Goal: Check status: Check status

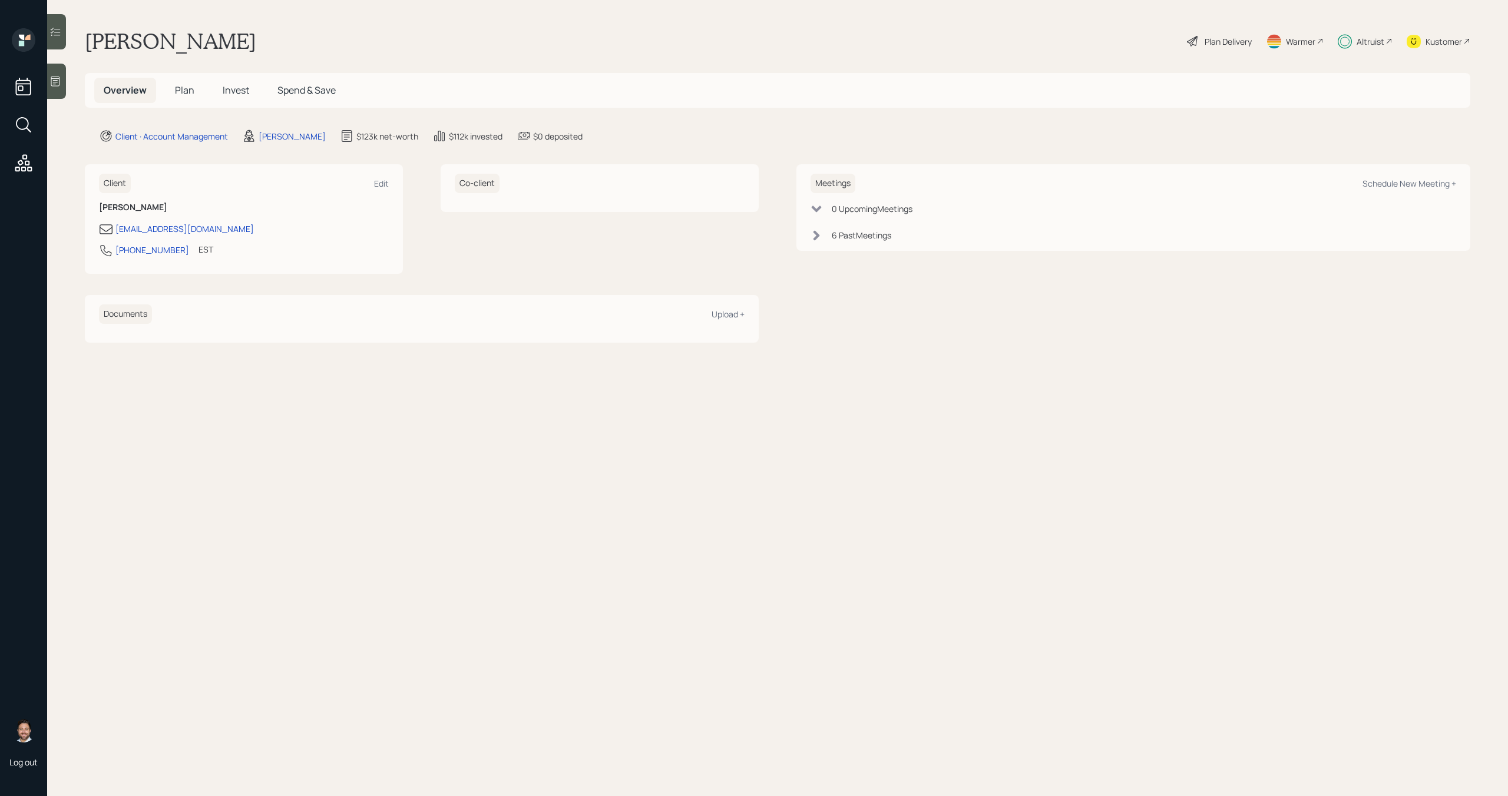
click at [255, 89] on h5 "Invest" at bounding box center [235, 90] width 45 height 25
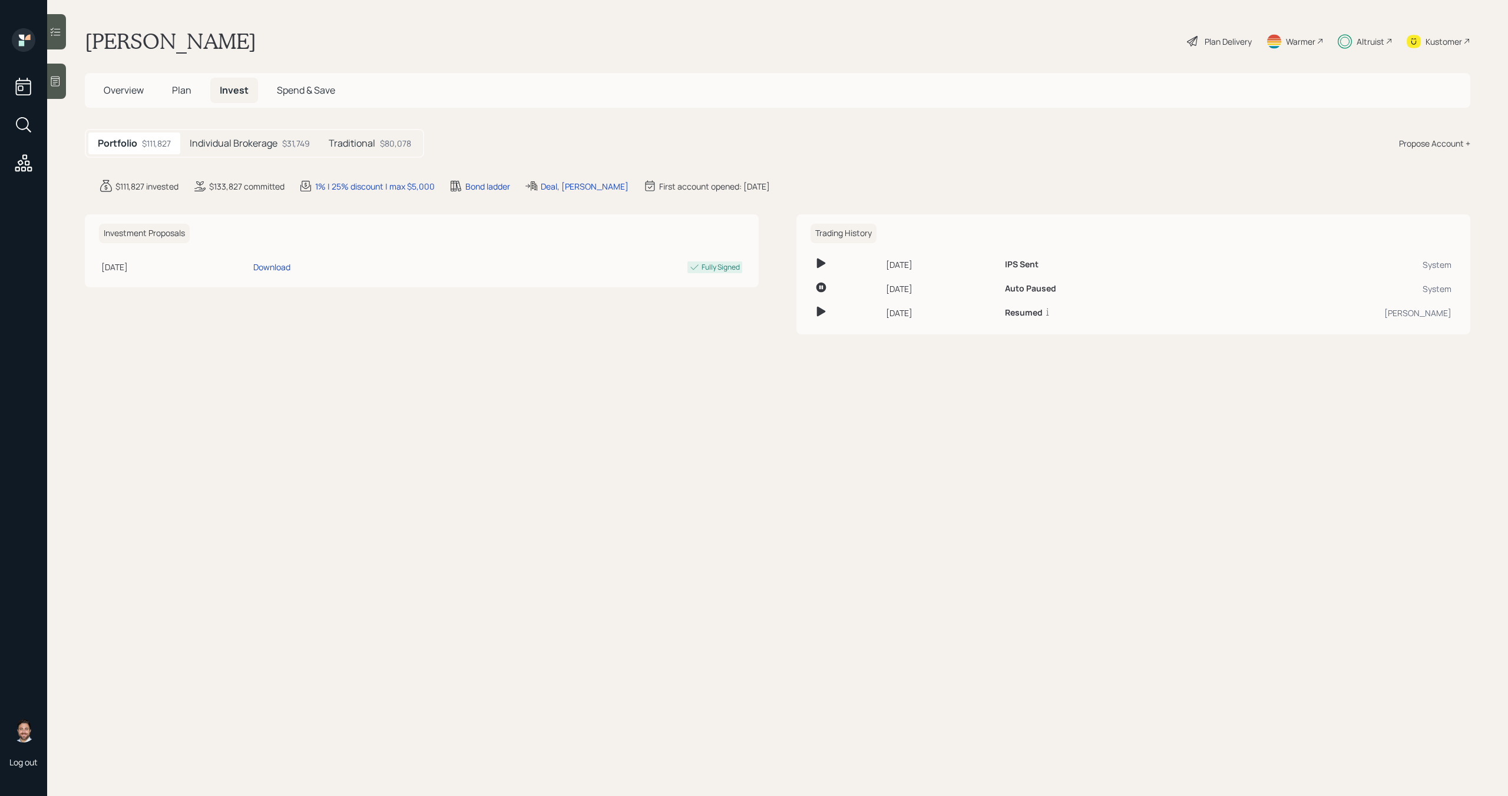
click at [276, 150] on div "Individual Brokerage $31,749" at bounding box center [249, 144] width 139 height 22
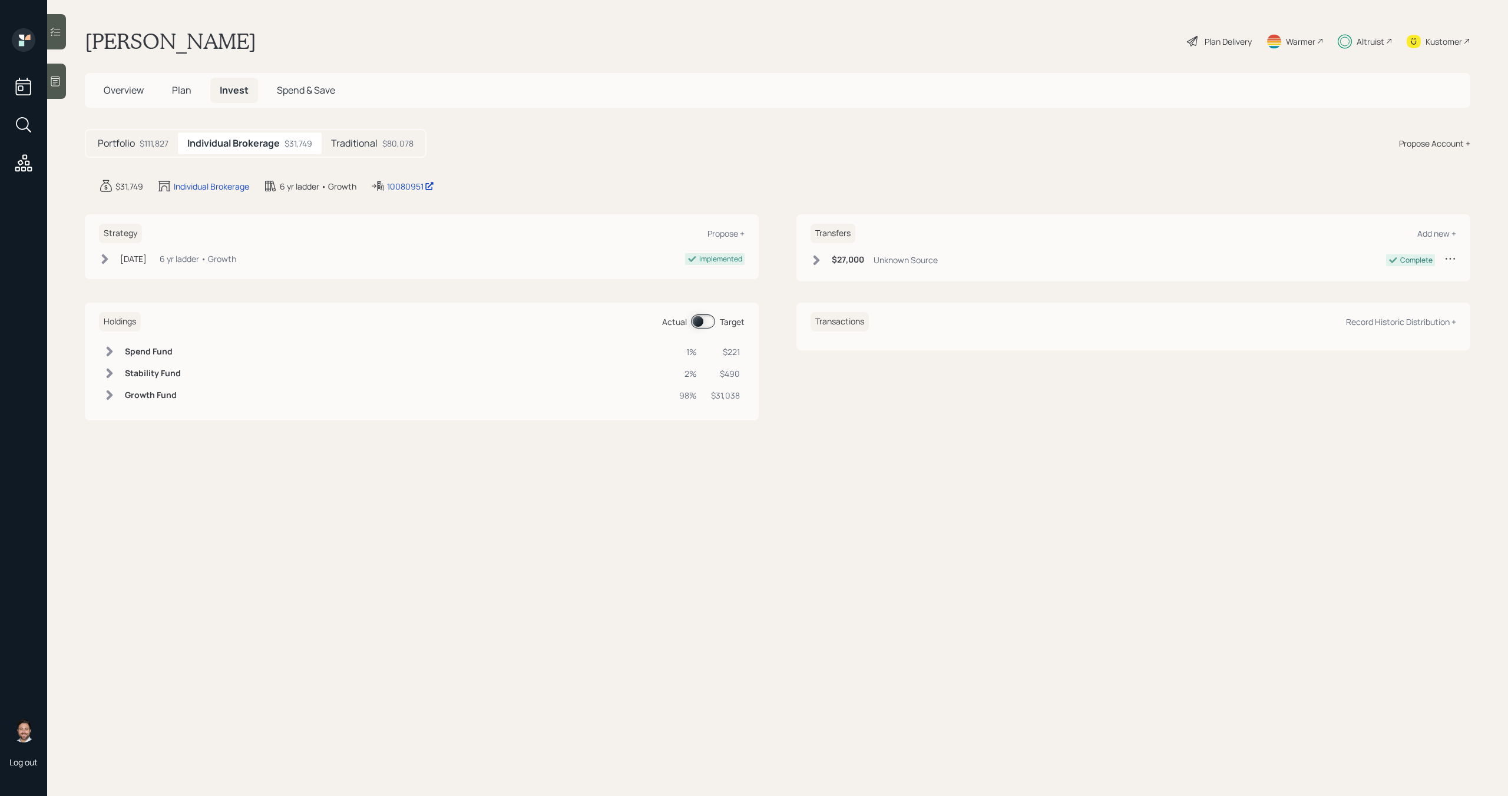
click at [368, 149] on h5 "Traditional" at bounding box center [354, 143] width 47 height 11
